Goal: Information Seeking & Learning: Learn about a topic

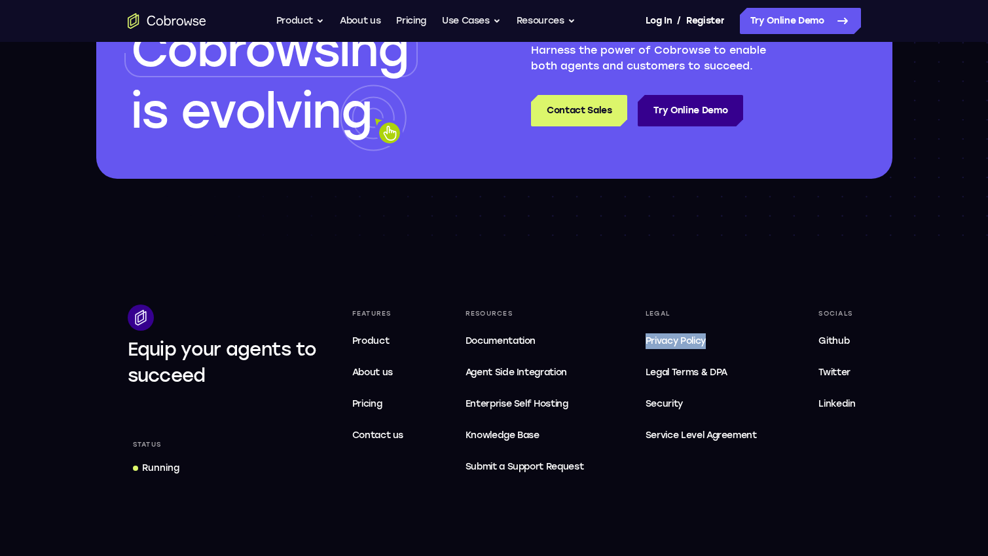
scroll to position [2246, 0]
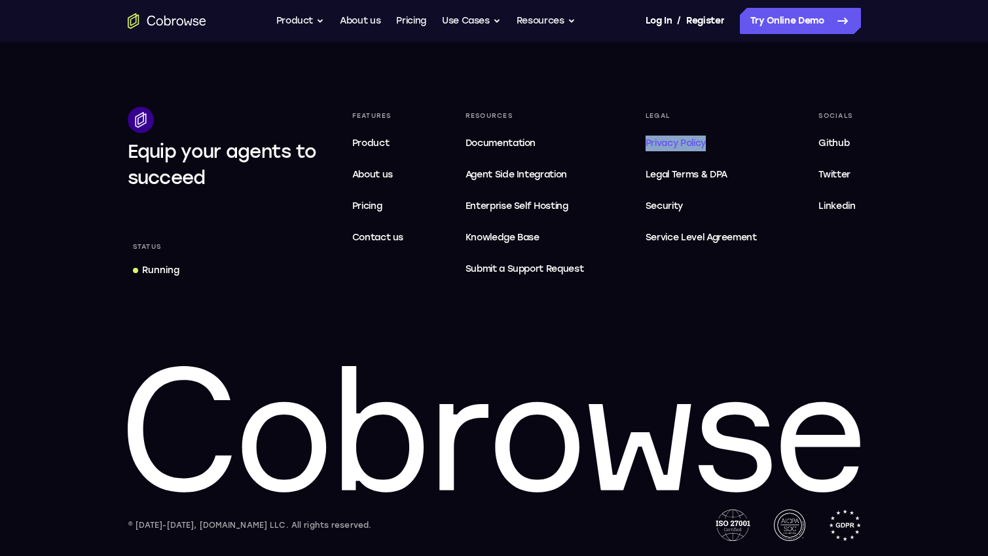
click at [685, 141] on span "Privacy Policy" at bounding box center [676, 142] width 60 height 11
click at [678, 175] on span "Legal Terms & DPA" at bounding box center [687, 174] width 82 height 11
click at [669, 206] on span "Security" at bounding box center [664, 205] width 37 height 11
click at [669, 246] on link "SLA Service Level Agreement" at bounding box center [701, 238] width 122 height 26
